Goal: Communication & Community: Answer question/provide support

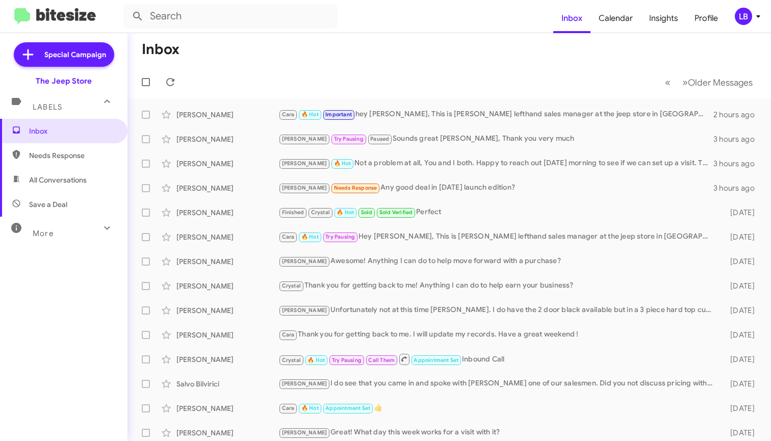
scroll to position [3, 1]
click at [60, 177] on span "All Conversations" at bounding box center [58, 180] width 58 height 10
type input "in:all-conversations"
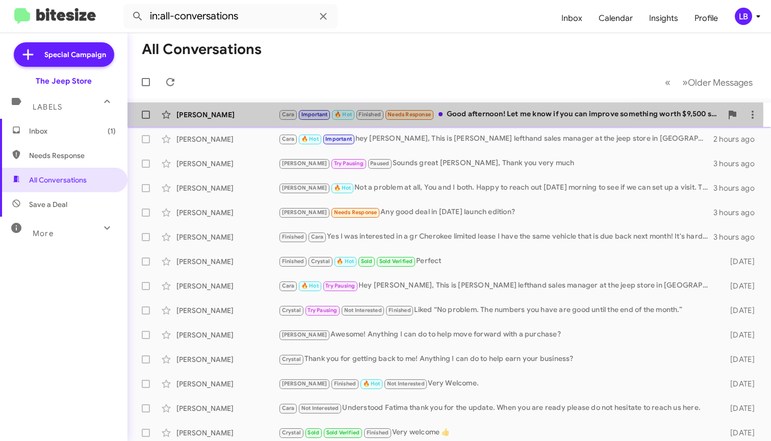
click at [242, 112] on div "[PERSON_NAME]" at bounding box center [227, 115] width 102 height 10
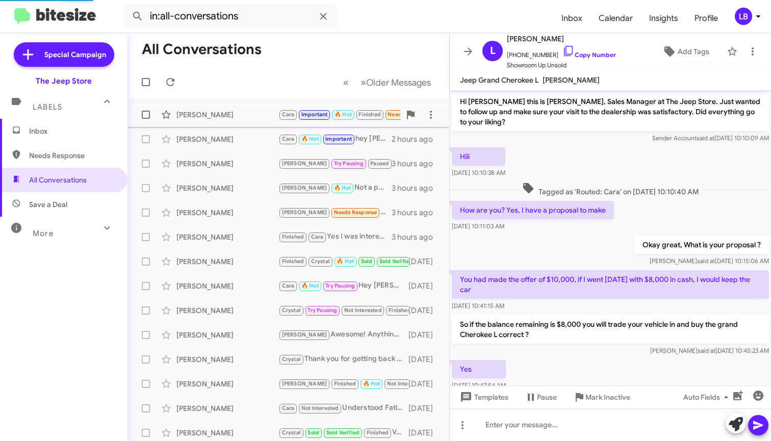
scroll to position [466, 0]
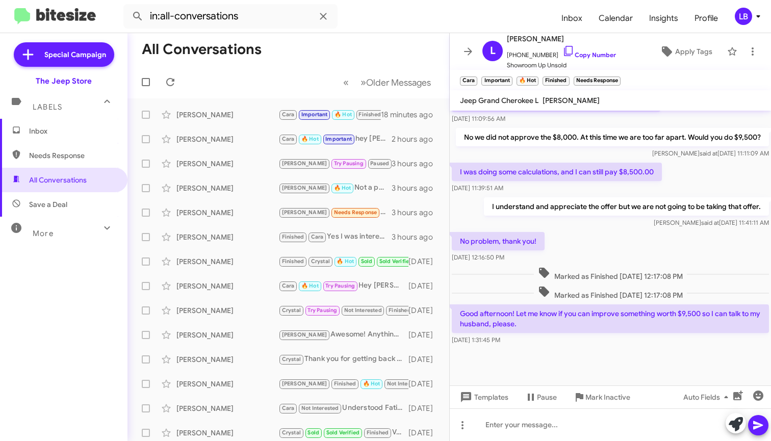
click at [541, 159] on div "Luis said at Aug 25, 2025, 11:11:09 AM" at bounding box center [612, 153] width 313 height 10
drag, startPoint x: 668, startPoint y: 165, endPoint x: 661, endPoint y: 171, distance: 9.4
click at [668, 159] on div "Luis said at Aug 25, 2025, 11:11:09 AM" at bounding box center [612, 153] width 313 height 10
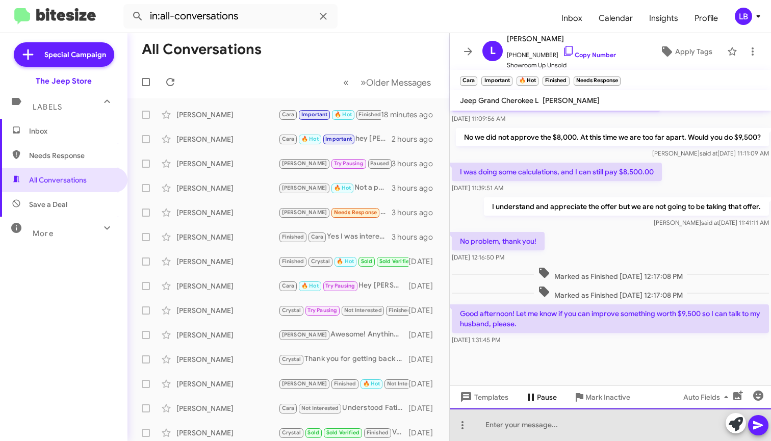
drag, startPoint x: 555, startPoint y: 422, endPoint x: 559, endPoint y: 400, distance: 22.3
click at [555, 422] on div at bounding box center [610, 424] width 321 height 33
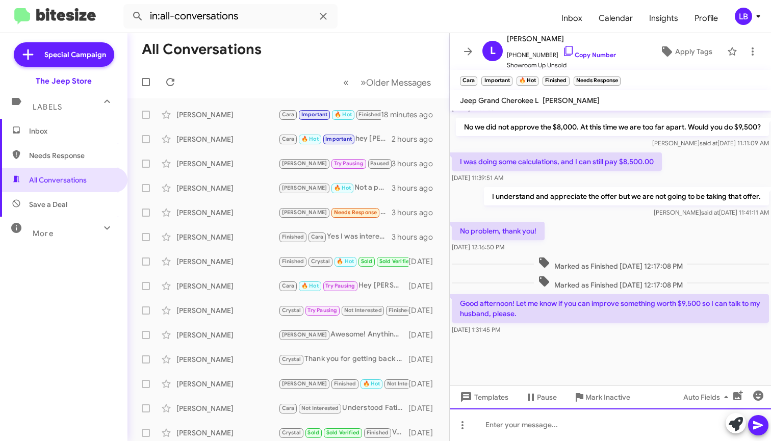
scroll to position [487, 0]
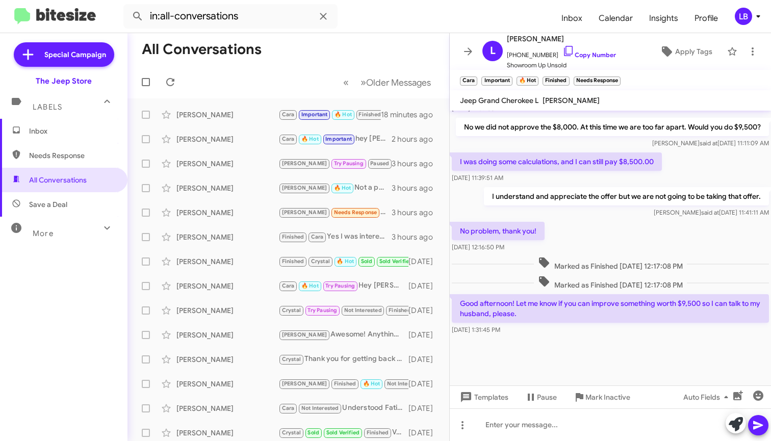
click at [598, 229] on div "No problem, thank you! Aug 25, 2025, 12:16:50 PM" at bounding box center [610, 237] width 321 height 35
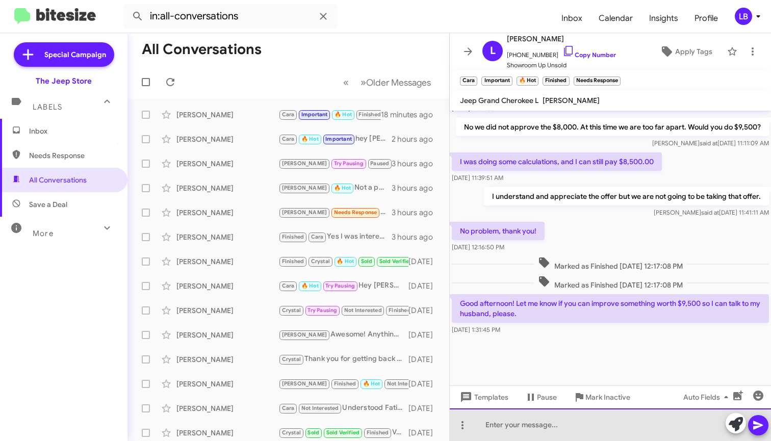
scroll to position [4, 1]
drag, startPoint x: 577, startPoint y: 430, endPoint x: 621, endPoint y: 314, distance: 124.4
click at [577, 430] on div at bounding box center [610, 424] width 321 height 33
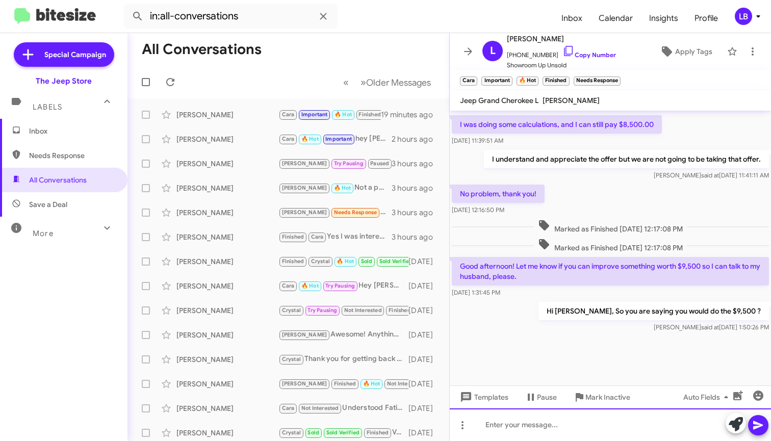
scroll to position [4, 1]
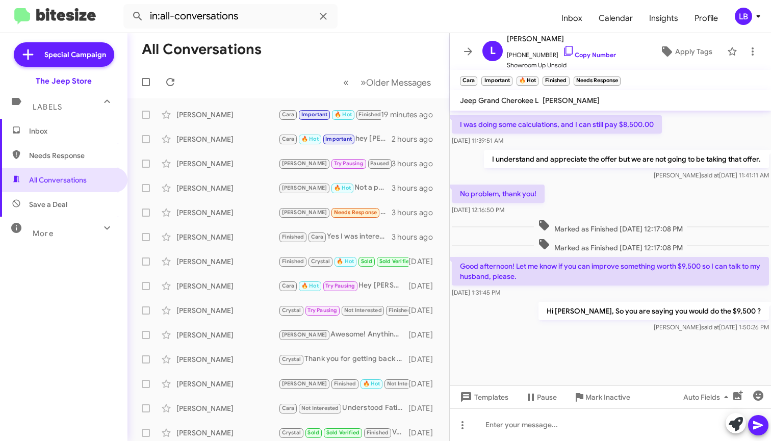
drag, startPoint x: 649, startPoint y: 188, endPoint x: 496, endPoint y: 185, distance: 153.5
click at [649, 188] on div "No problem, thank you! Aug 25, 2025, 12:16:50 PM" at bounding box center [610, 199] width 321 height 35
click at [163, 76] on span at bounding box center [170, 82] width 20 height 12
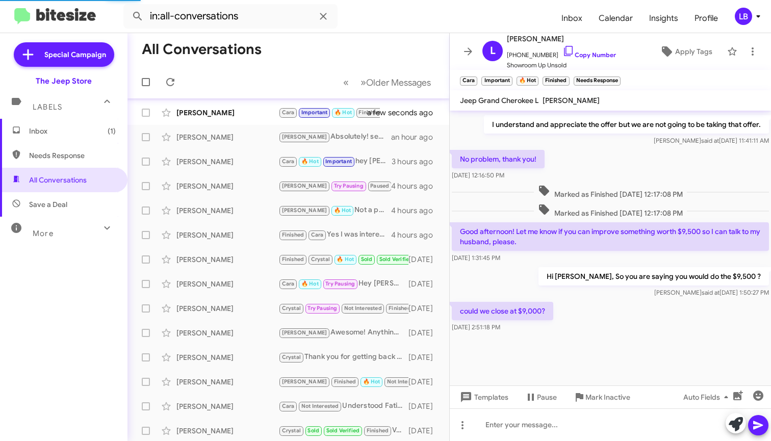
scroll to position [504, 0]
click at [250, 108] on div "[PERSON_NAME]" at bounding box center [227, 113] width 102 height 10
click at [601, 166] on div "No problem, thank you! Aug 25, 2025, 12:16:50 PM" at bounding box center [610, 165] width 321 height 35
drag, startPoint x: 610, startPoint y: 260, endPoint x: 601, endPoint y: 202, distance: 59.2
click at [610, 259] on div "Good afternoon! Let me know if you can improve something worth $9,500 so I can …" at bounding box center [610, 242] width 321 height 45
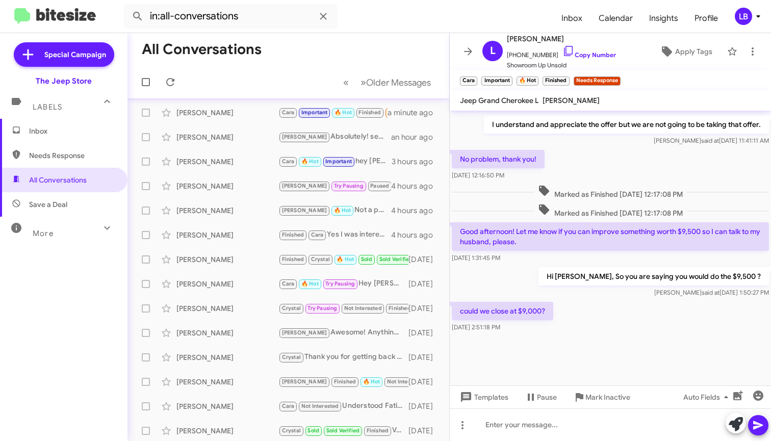
click at [600, 187] on span "Marked as Finished [DATE] 12:17:08 PM" at bounding box center [610, 192] width 153 height 15
click at [597, 182] on div "Marked as Finished [DATE] 12:17:08 PM" at bounding box center [610, 191] width 321 height 19
click at [594, 160] on div "No problem, thank you! Aug 25, 2025, 12:16:50 PM" at bounding box center [610, 165] width 321 height 35
click at [576, 143] on div "I understand and appreciate the offer but we are not going to be taking that of…" at bounding box center [610, 130] width 321 height 35
click at [534, 256] on div "[DATE] 1:31:45 PM" at bounding box center [610, 258] width 317 height 10
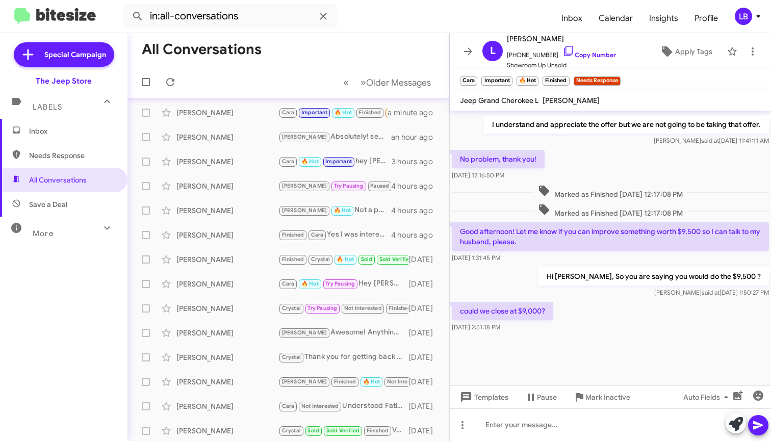
click at [611, 193] on span "Marked as Finished [DATE] 12:17:08 PM" at bounding box center [610, 192] width 153 height 15
click at [532, 277] on div "Hi [PERSON_NAME], So you are saying you would do the $9,500 ? [PERSON_NAME] sai…" at bounding box center [610, 282] width 321 height 35
click at [550, 417] on mat-tooltip-component "Pause Conversation" at bounding box center [539, 417] width 69 height 31
click at [570, 427] on mat-tooltip-component "Pause Conversation" at bounding box center [539, 417] width 69 height 31
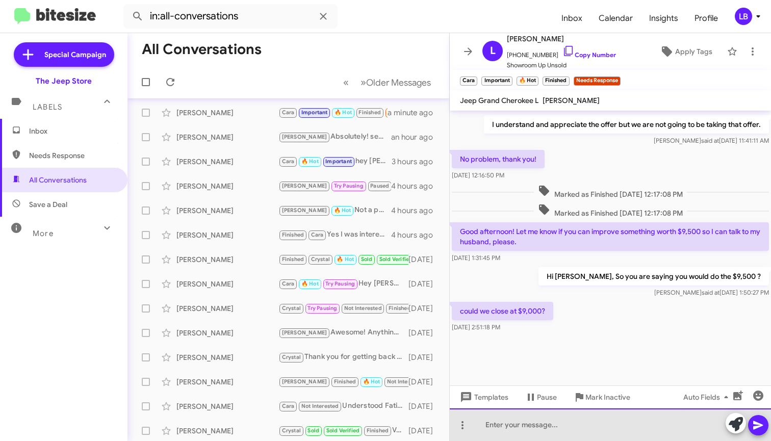
click at [596, 420] on div at bounding box center [610, 424] width 321 height 33
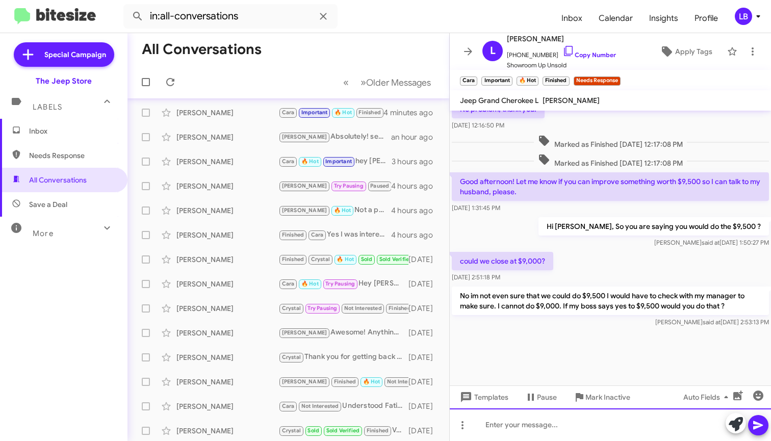
scroll to position [7, 1]
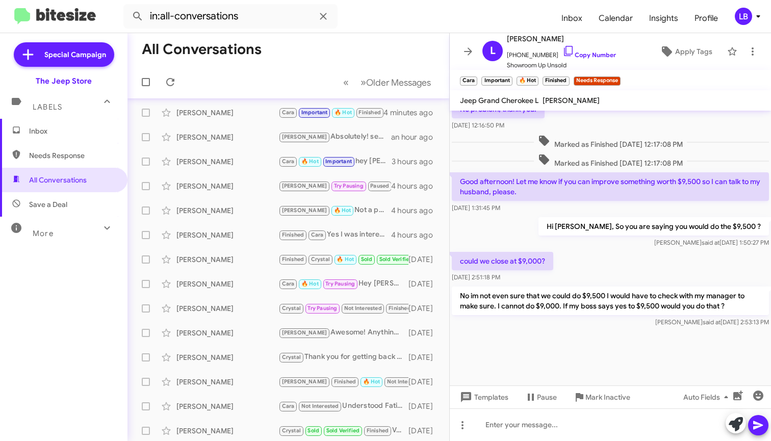
click at [640, 256] on div "could we close at $9,000? Aug 25, 2025, 2:51:18 PM" at bounding box center [610, 267] width 321 height 35
drag, startPoint x: 653, startPoint y: 128, endPoint x: 663, endPoint y: 119, distance: 13.0
click at [653, 135] on span "Marked as Finished [DATE] 12:17:08 PM" at bounding box center [610, 142] width 153 height 15
click at [663, 119] on div "No problem, thank you! Aug 25, 2025, 12:16:50 PM" at bounding box center [610, 115] width 321 height 35
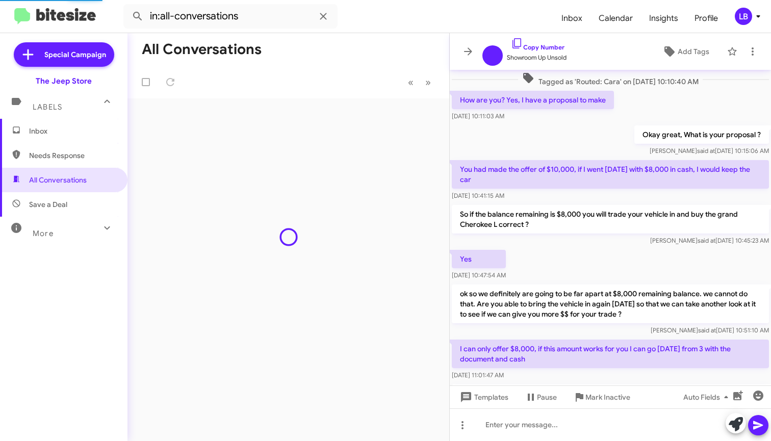
scroll to position [473, 0]
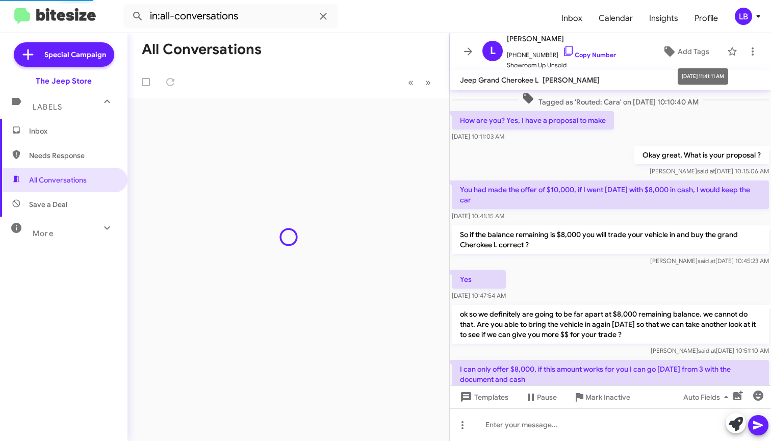
scroll to position [493, 0]
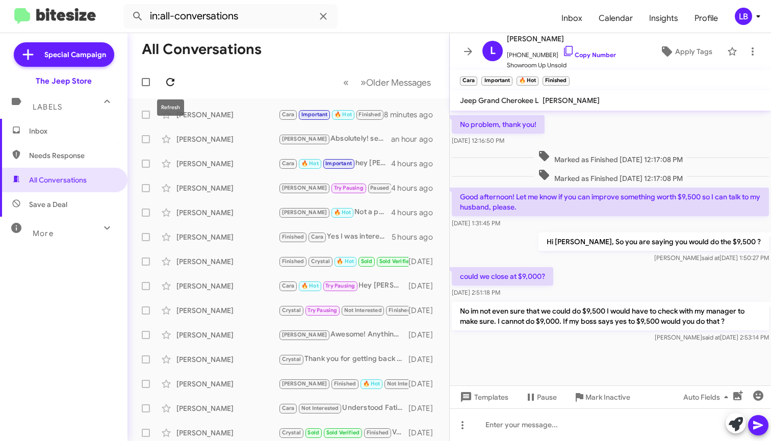
click at [170, 86] on icon at bounding box center [170, 82] width 8 height 8
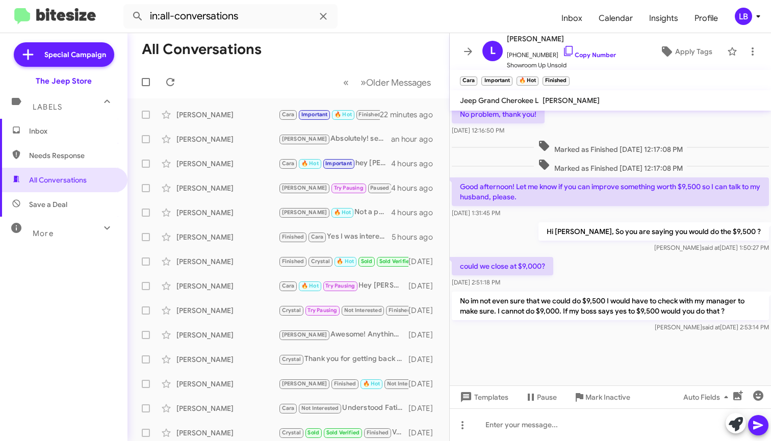
click at [61, 207] on span "Save a Deal" at bounding box center [48, 204] width 38 height 10
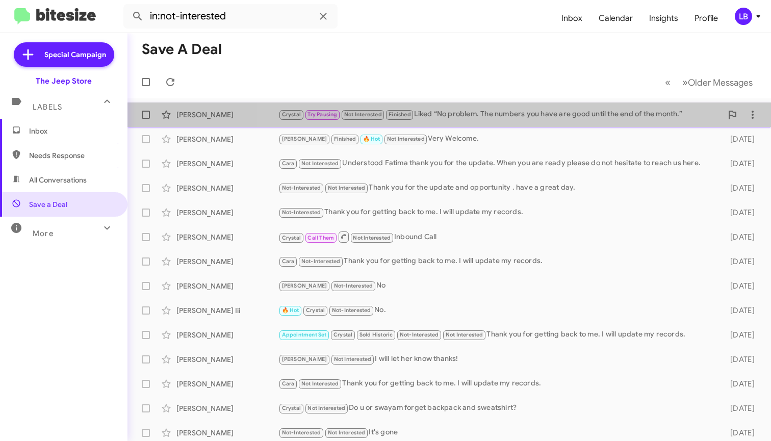
click at [532, 109] on div "Crystal Try Pausing Not Interested Finished Liked “No problem. The numbers you …" at bounding box center [499, 115] width 443 height 12
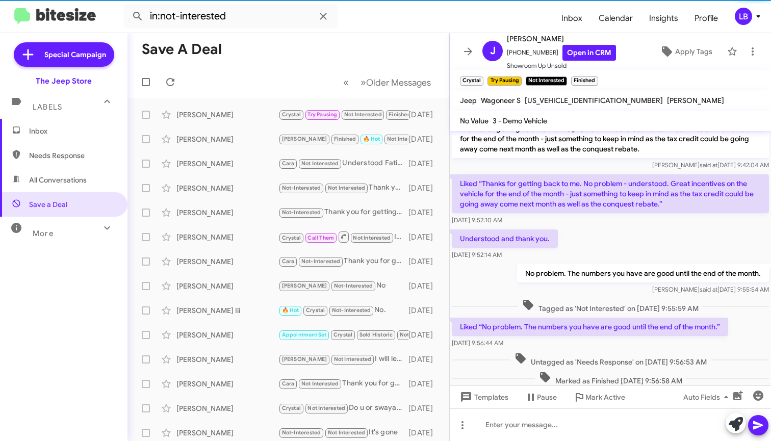
scroll to position [163, 0]
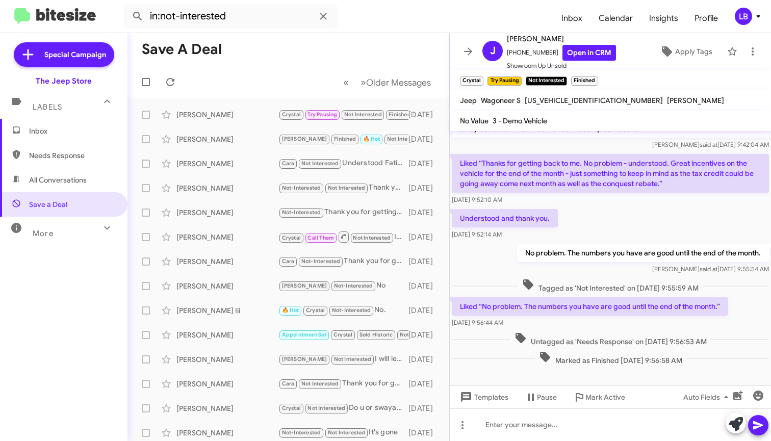
click at [396, 56] on mat-toolbar-row "Save a Deal" at bounding box center [288, 49] width 322 height 33
click at [74, 177] on span "All Conversations" at bounding box center [58, 180] width 58 height 10
type input "in:all-conversations"
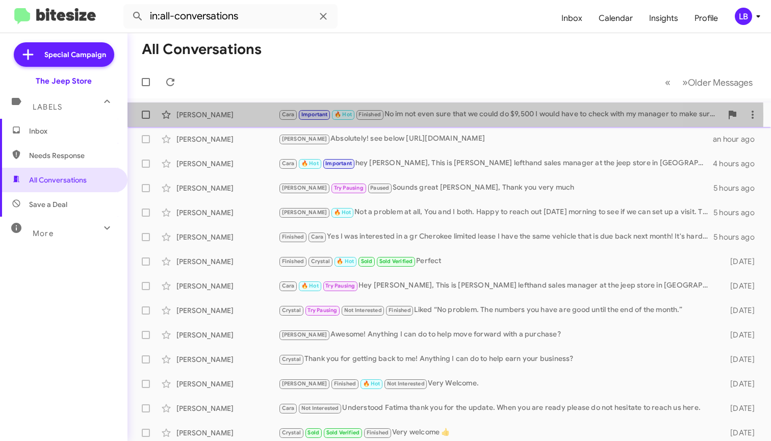
click at [270, 116] on div "[PERSON_NAME]" at bounding box center [227, 115] width 102 height 10
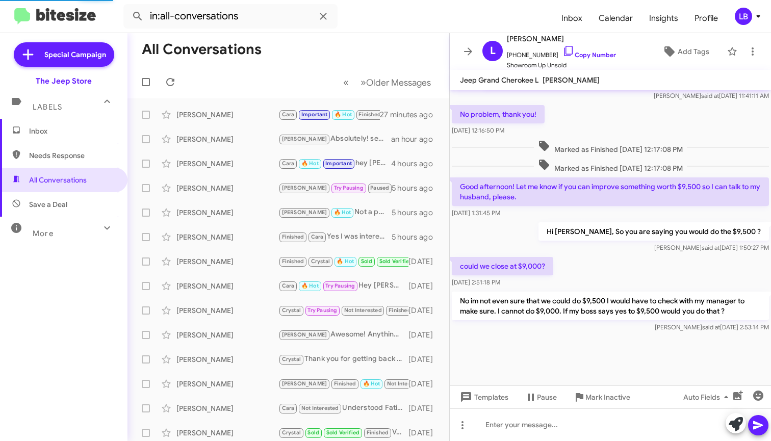
scroll to position [514, 0]
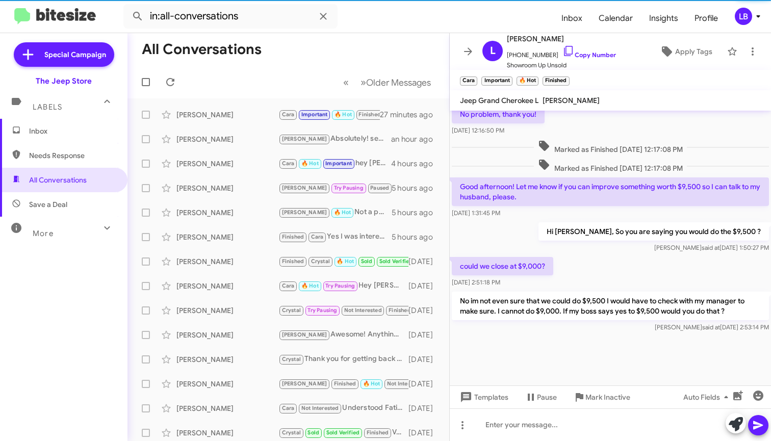
click at [511, 227] on div "Hi [PERSON_NAME], So you are saying you would do the $9,500 ? [PERSON_NAME] sai…" at bounding box center [610, 237] width 321 height 35
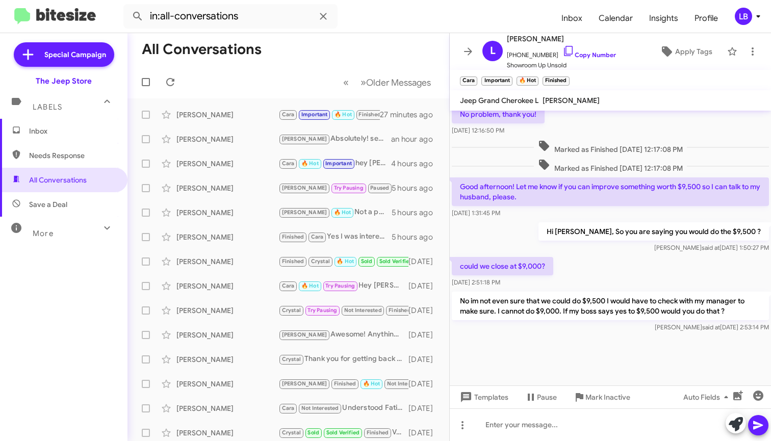
click at [570, 154] on div "Marked as Finished [DATE] 12:17:08 PM" at bounding box center [610, 147] width 321 height 19
click at [388, 29] on mat-toolbar "in:all-conversations Inbox Calendar Insights Profile LB" at bounding box center [385, 16] width 771 height 33
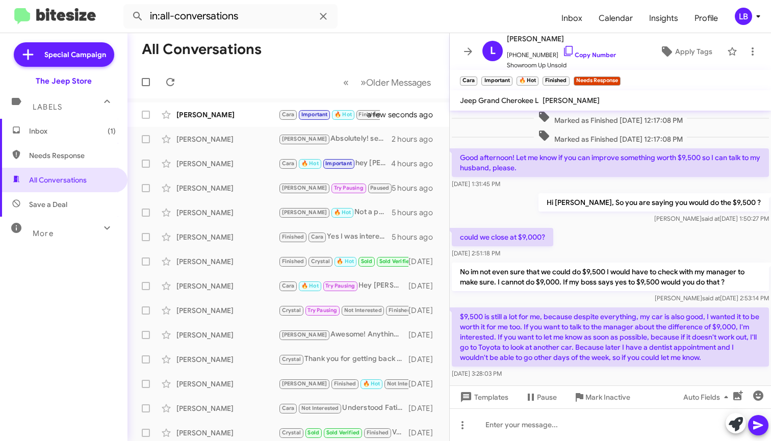
scroll to position [570, 0]
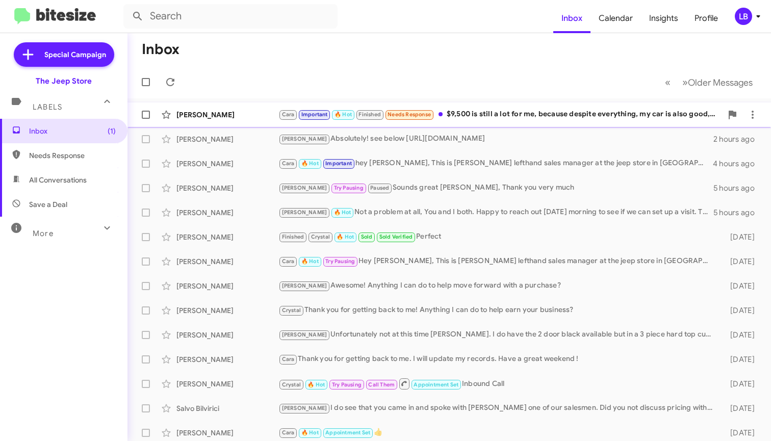
click at [478, 116] on div "Cara Important 🔥 Hot Finished Needs Response $9,500 is still a lot for me, beca…" at bounding box center [499, 115] width 443 height 12
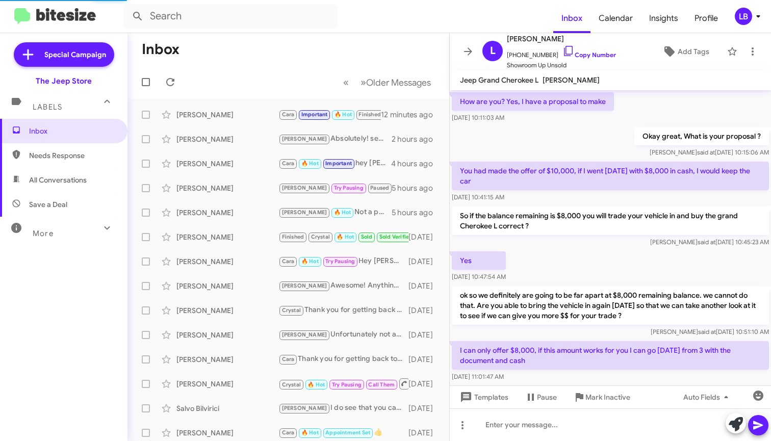
scroll to position [550, 0]
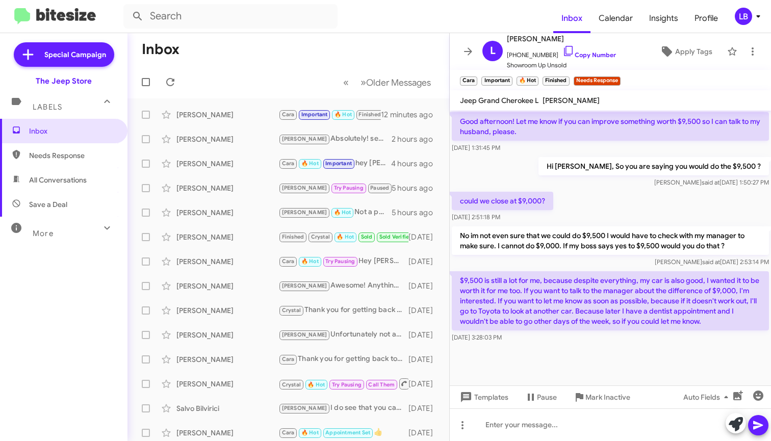
click at [634, 355] on div at bounding box center [610, 370] width 321 height 51
click at [653, 373] on div at bounding box center [610, 370] width 321 height 51
click at [608, 224] on div "could we close at $9,000? Aug 25, 2025, 2:51:18 PM" at bounding box center [610, 207] width 321 height 35
click at [546, 184] on div "Hi [PERSON_NAME], So you are saying you would do the $9,500 ? [PERSON_NAME] sai…" at bounding box center [610, 172] width 321 height 35
click at [590, 224] on div "could we close at $9,000? Aug 25, 2025, 2:51:18 PM" at bounding box center [610, 207] width 321 height 35
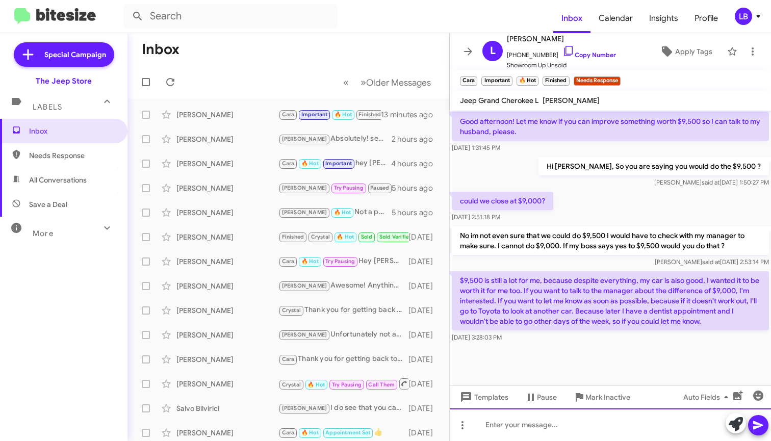
click at [542, 432] on div at bounding box center [610, 424] width 321 height 33
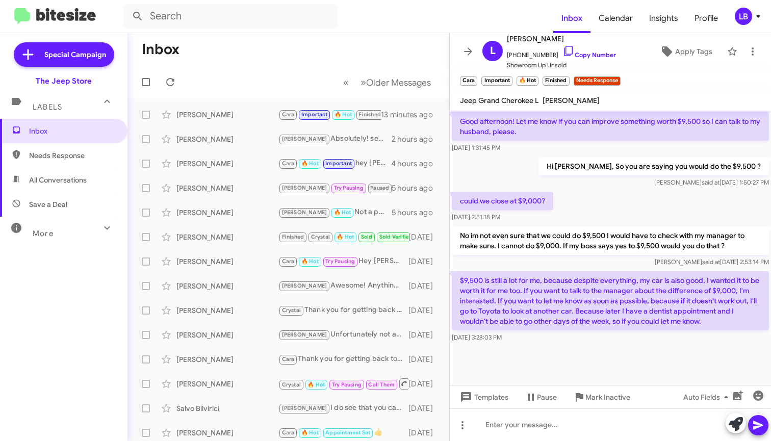
click at [595, 190] on div "Hi [PERSON_NAME], So you are saying you would do the $9,500 ? [PERSON_NAME] sai…" at bounding box center [610, 172] width 321 height 35
click at [592, 216] on div "could we close at $9,000? Aug 25, 2025, 2:51:18 PM" at bounding box center [610, 207] width 321 height 35
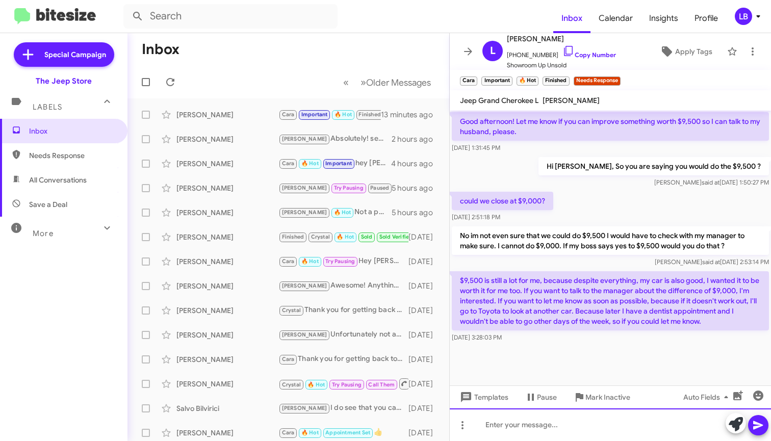
click at [633, 428] on div at bounding box center [610, 424] width 321 height 33
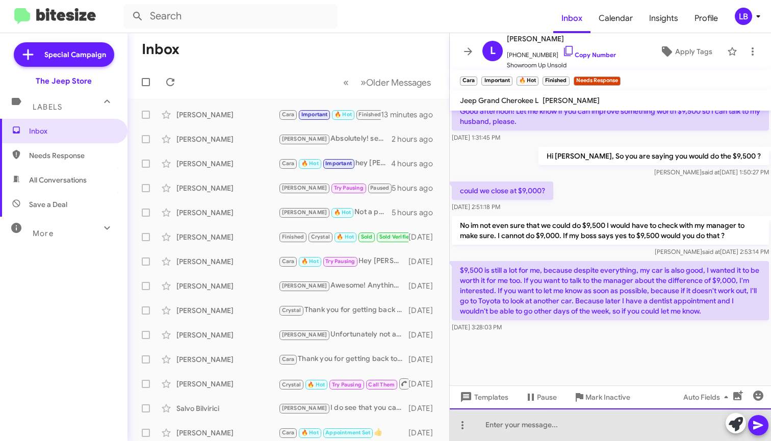
click at [594, 418] on div at bounding box center [610, 424] width 321 height 33
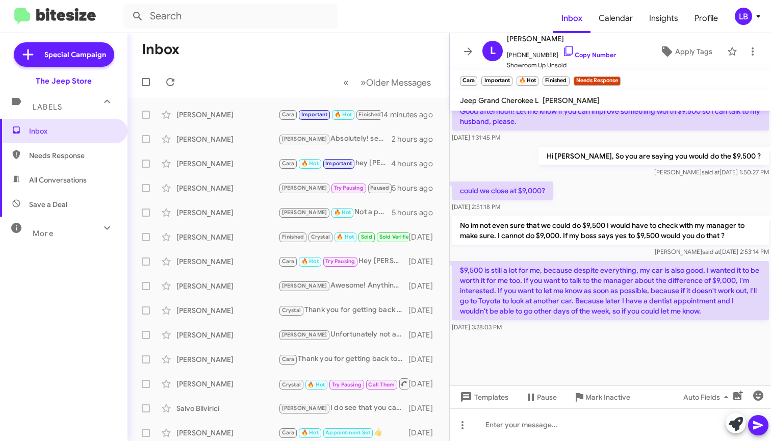
click at [592, 181] on div "could we close at $9,000? Aug 25, 2025, 2:51:18 PM" at bounding box center [610, 196] width 321 height 35
click at [596, 194] on div "could we close at $9,000? Aug 25, 2025, 2:51:18 PM" at bounding box center [610, 196] width 321 height 35
drag, startPoint x: 593, startPoint y: 252, endPoint x: 588, endPoint y: 174, distance: 78.7
click at [593, 252] on div "Luis said at Aug 25, 2025, 2:53:14 PM" at bounding box center [610, 252] width 317 height 10
click at [588, 174] on div "Luis said at Aug 25, 2025, 1:50:27 PM" at bounding box center [653, 172] width 230 height 10
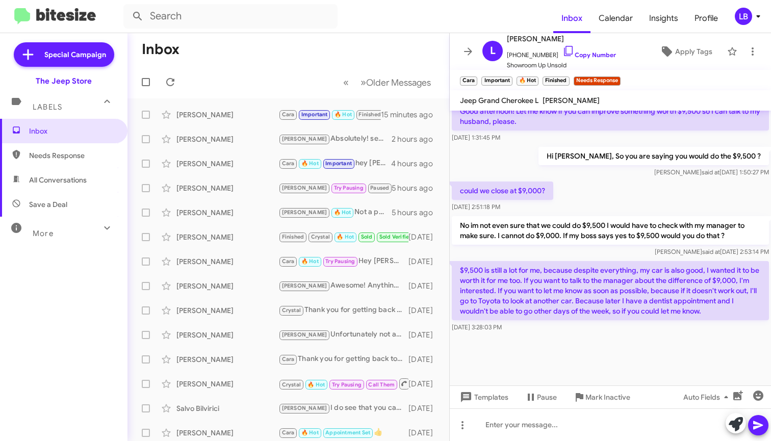
click at [559, 158] on div "Hi [PERSON_NAME], So you are saying you would do the $9,500 ? [PERSON_NAME] sai…" at bounding box center [610, 162] width 321 height 35
click at [508, 163] on div "Hi [PERSON_NAME], So you are saying you would do the $9,500 ? [PERSON_NAME] sai…" at bounding box center [610, 162] width 321 height 35
click at [534, 155] on div "Hi [PERSON_NAME], So you are saying you would do the $9,500 ? [PERSON_NAME] sai…" at bounding box center [610, 162] width 321 height 35
click at [580, 173] on div "Luis said at Aug 25, 2025, 1:50:27 PM" at bounding box center [653, 172] width 230 height 10
click at [265, 1] on mat-toolbar "Inbox Calendar Insights Profile LB" at bounding box center [385, 16] width 771 height 33
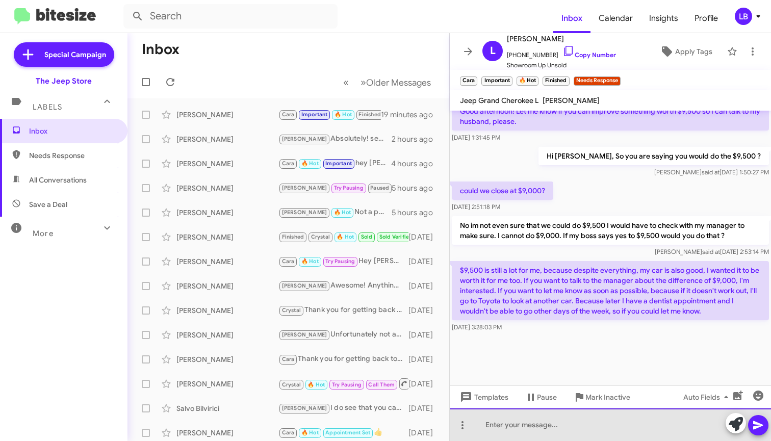
click at [522, 422] on div at bounding box center [610, 424] width 321 height 33
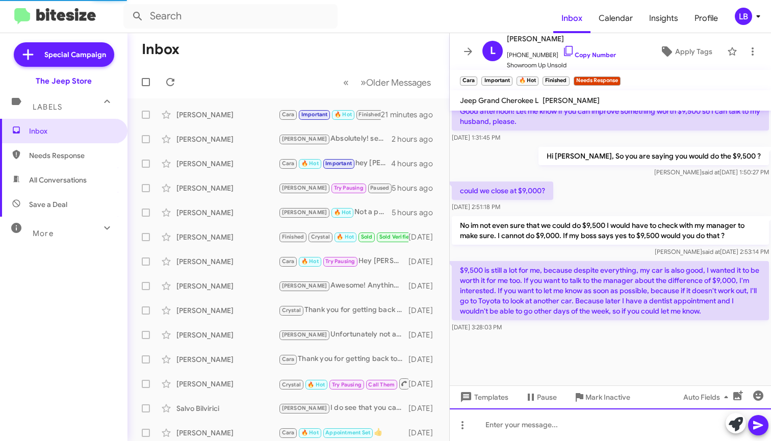
scroll to position [0, 0]
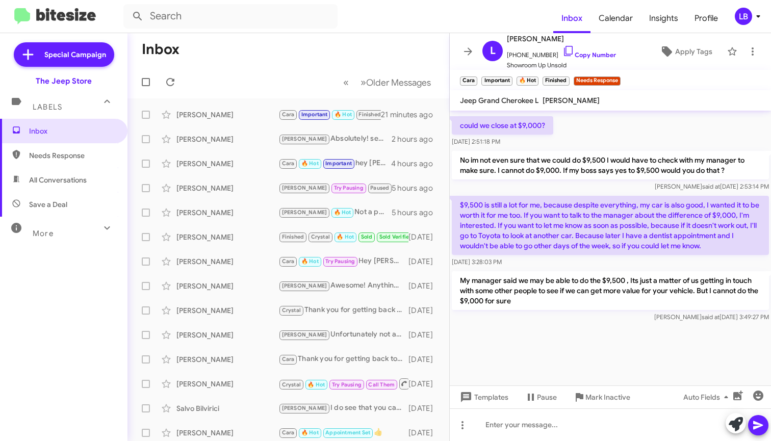
click at [581, 124] on div "could we close at $9,000? Aug 25, 2025, 2:51:18 PM" at bounding box center [610, 131] width 321 height 35
